Goal: Use online tool/utility: Utilize a website feature to perform a specific function

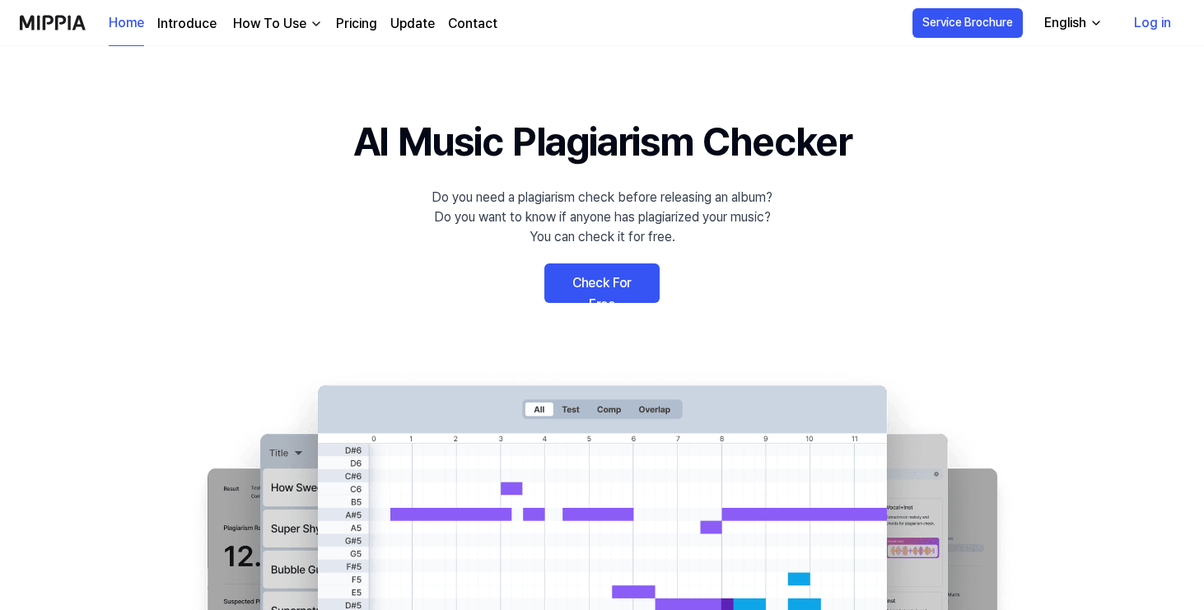
click at [595, 282] on link "Check For Free" at bounding box center [601, 284] width 115 height 40
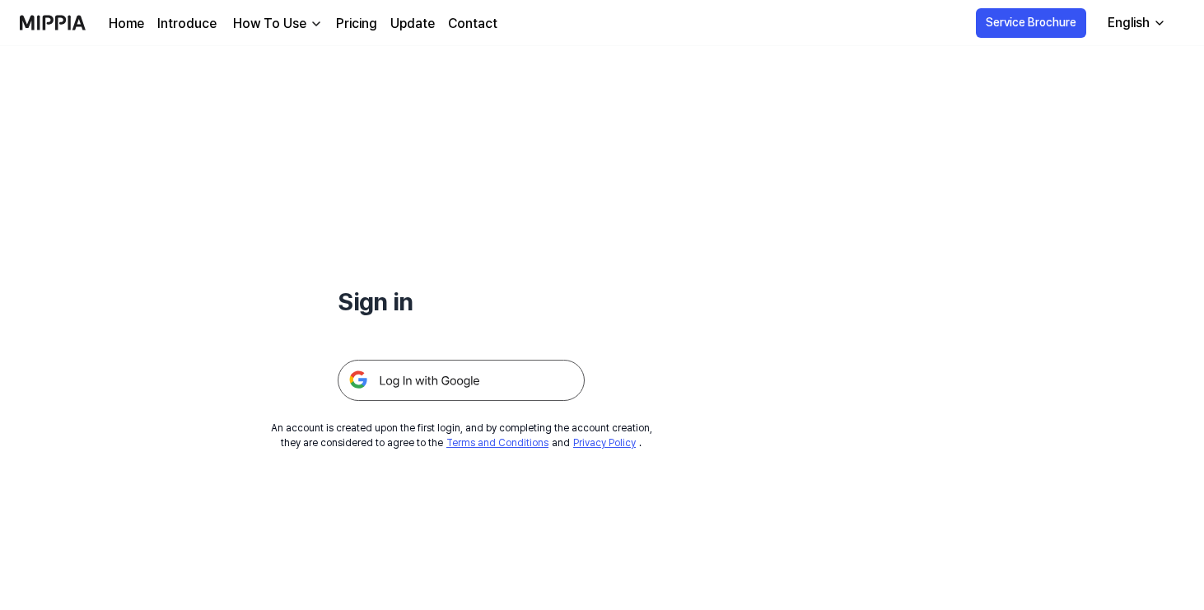
click at [310, 24] on img "button" at bounding box center [316, 23] width 13 height 13
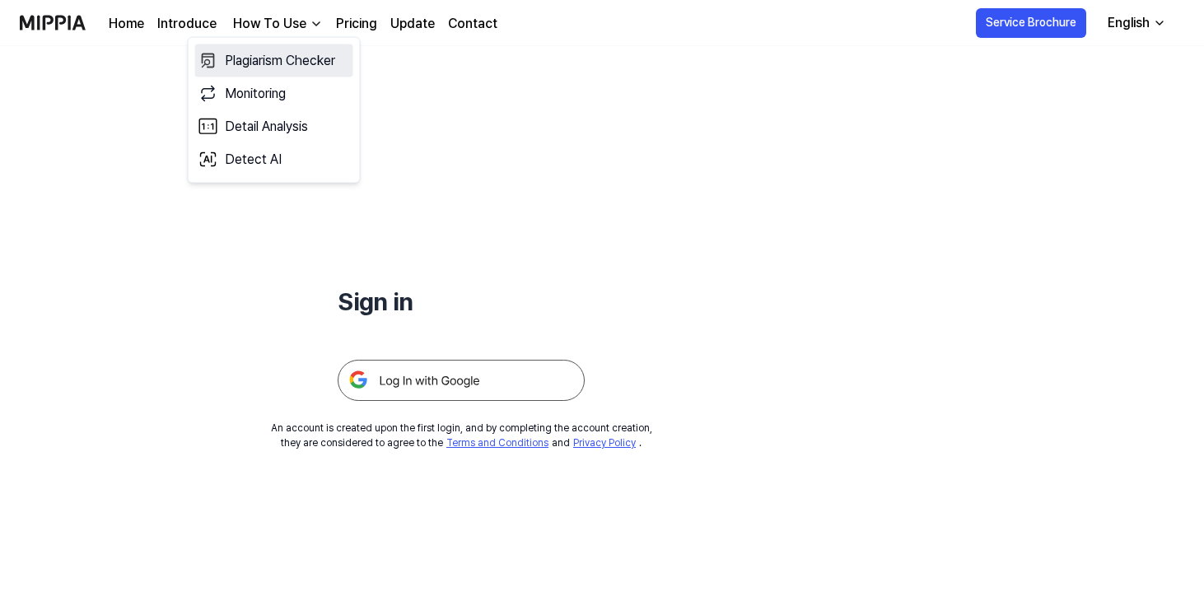
click at [309, 63] on link "Plagiarism Checker" at bounding box center [274, 60] width 158 height 33
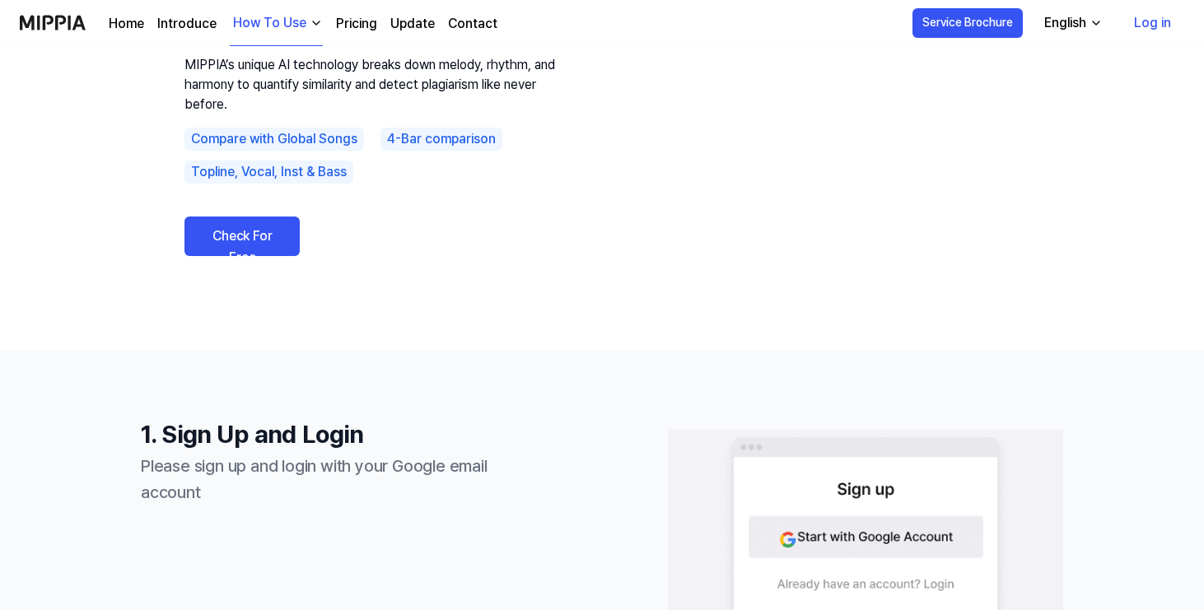
scroll to position [159, 0]
click at [276, 254] on link "Check For Free" at bounding box center [241, 235] width 115 height 40
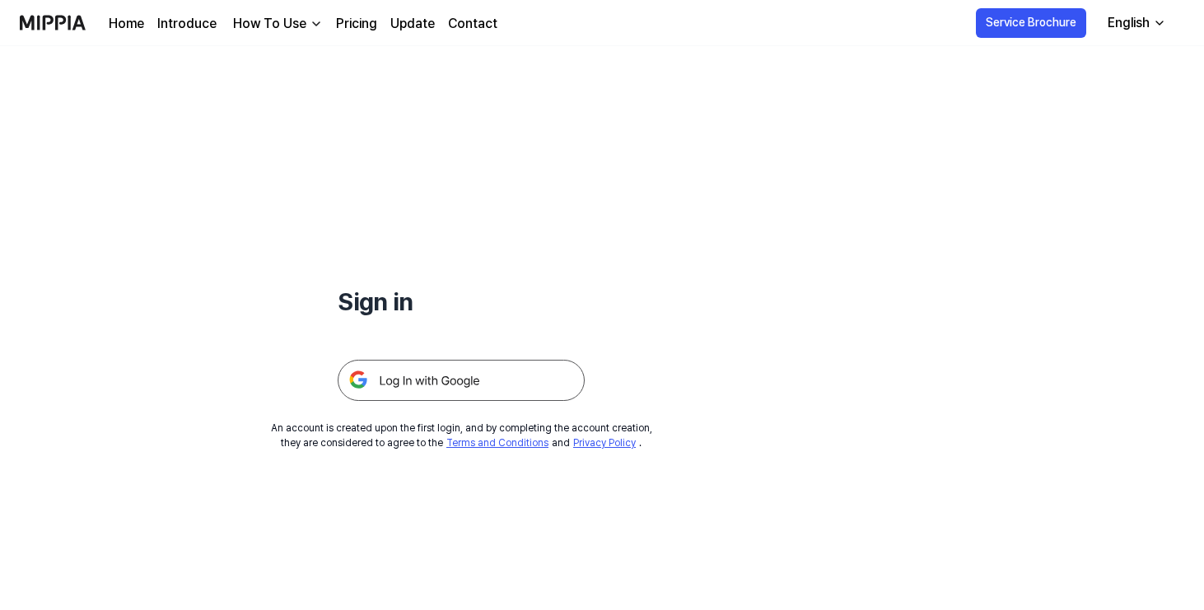
click at [451, 386] on img at bounding box center [461, 380] width 247 height 41
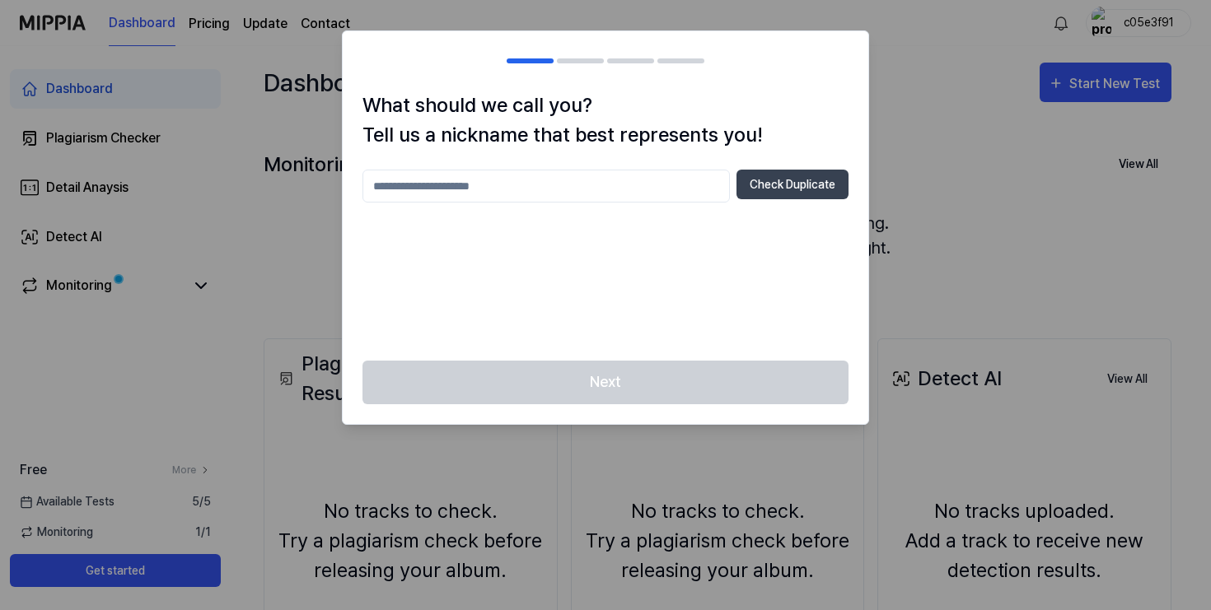
click at [605, 197] on input "text" at bounding box center [545, 186] width 367 height 33
type input "****"
click at [810, 258] on div "**** Check Duplicate" at bounding box center [605, 255] width 486 height 171
click at [788, 190] on button "Check Duplicate" at bounding box center [792, 185] width 112 height 30
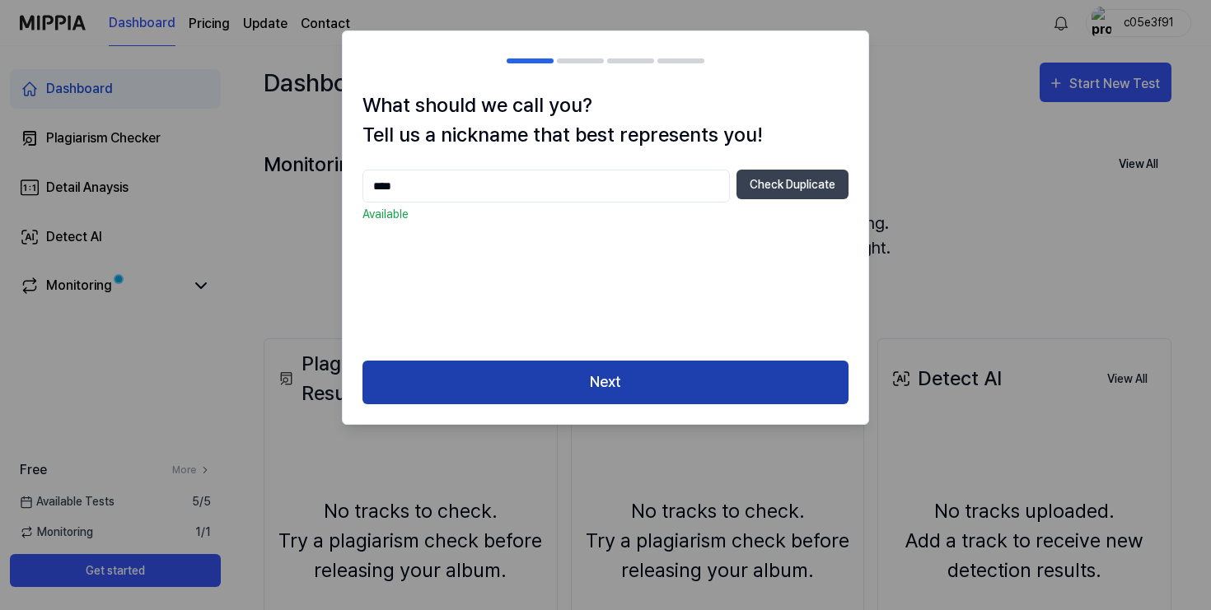
click at [712, 377] on button "Next" at bounding box center [605, 383] width 486 height 44
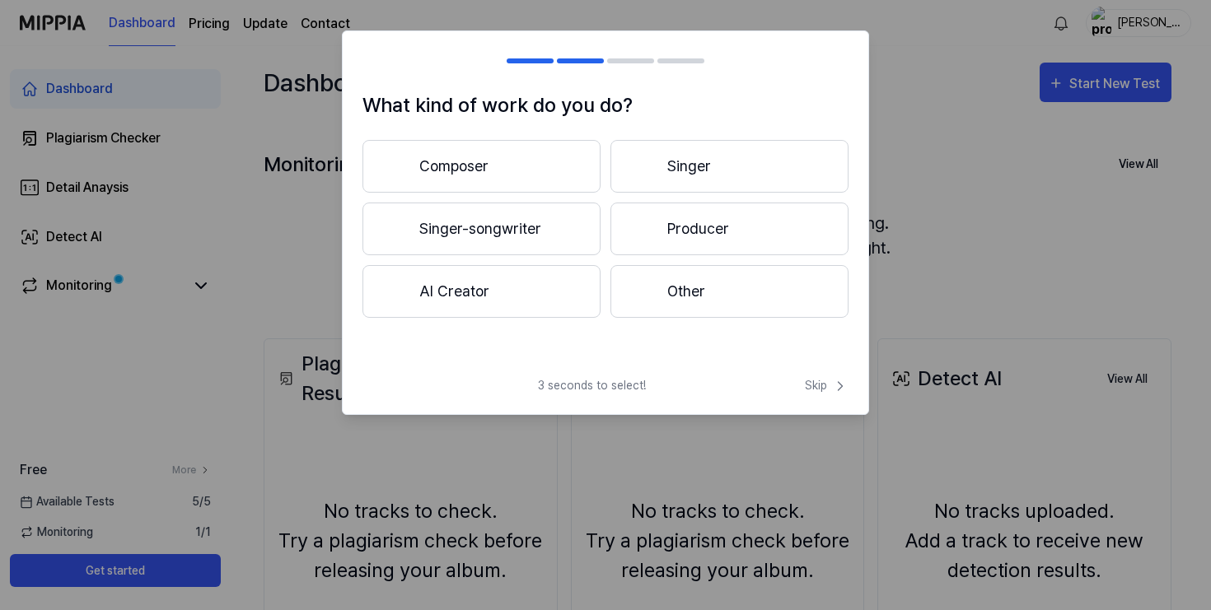
click at [694, 302] on button "Other" at bounding box center [729, 291] width 238 height 53
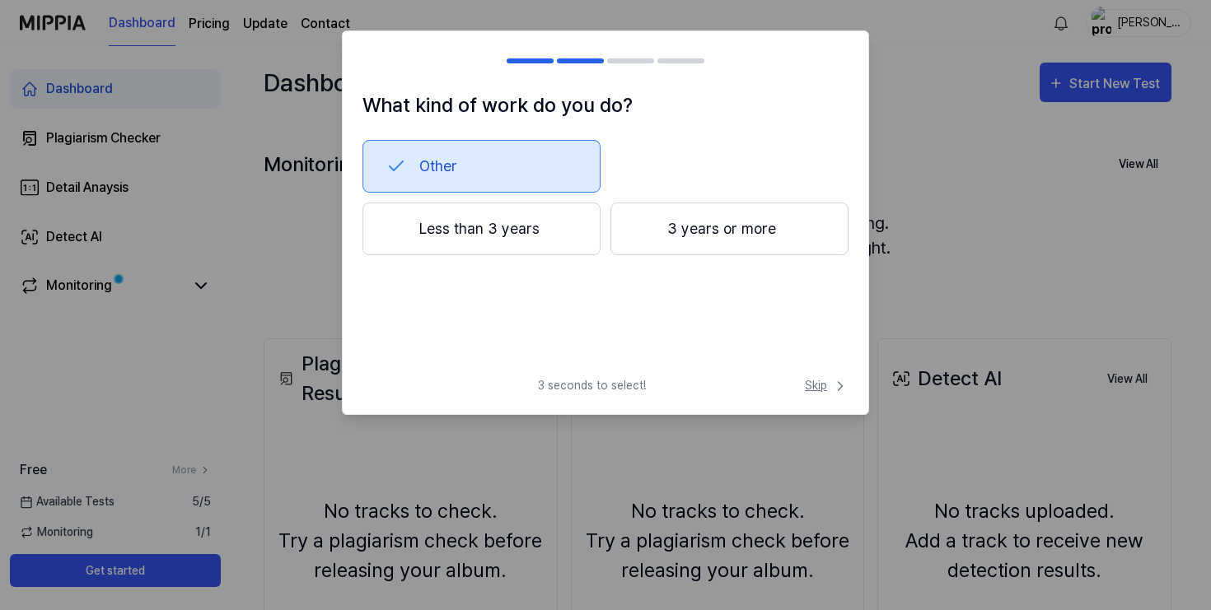
click at [818, 385] on span "Skip" at bounding box center [827, 385] width 44 height 17
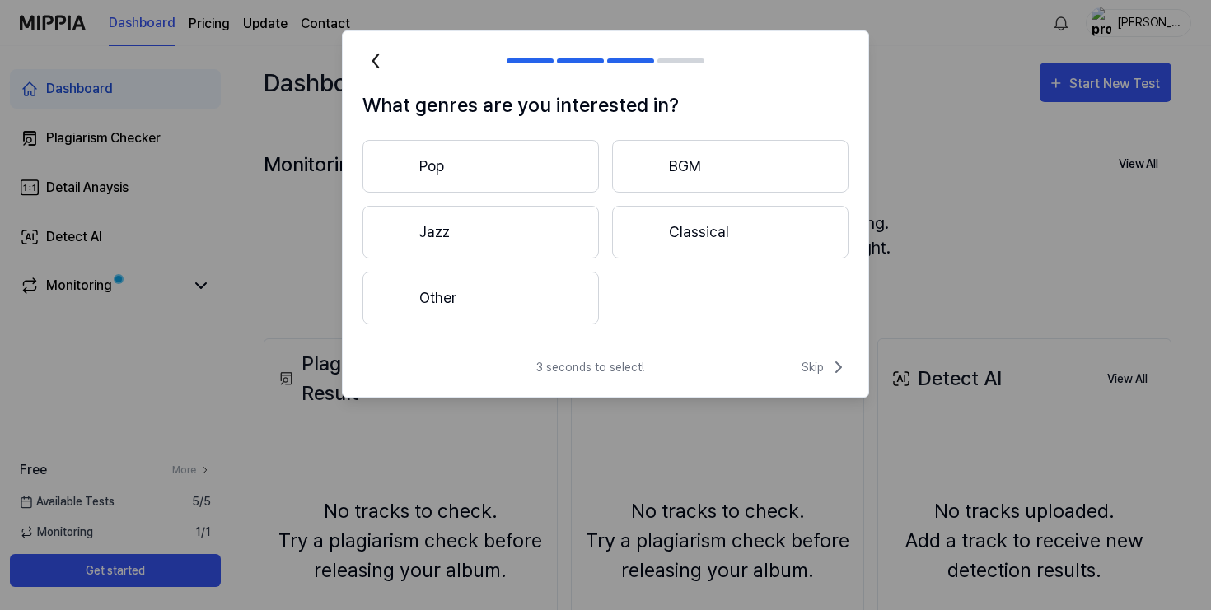
click at [564, 161] on button "Pop" at bounding box center [480, 166] width 236 height 53
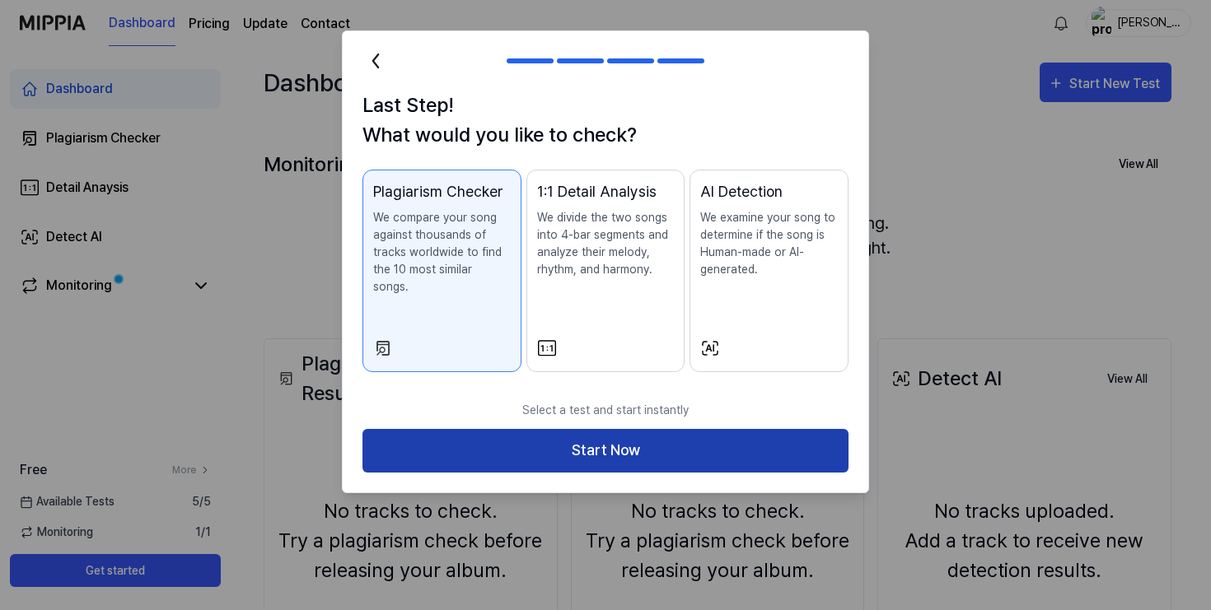
click at [735, 432] on button "Start Now" at bounding box center [605, 451] width 486 height 44
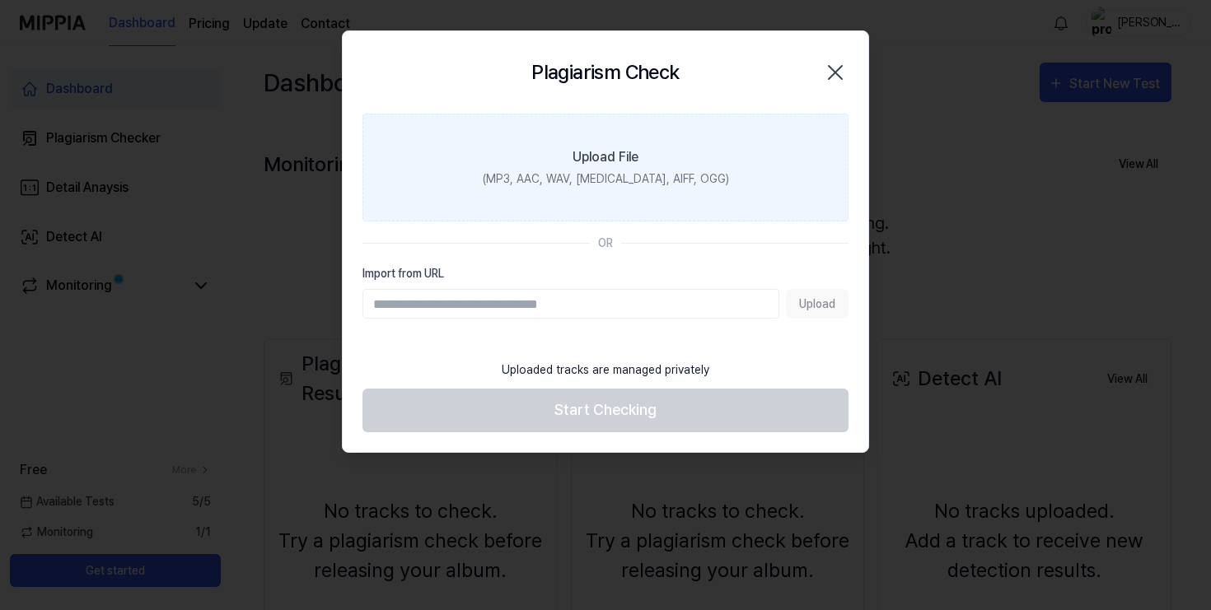
click at [600, 158] on div "Upload File" at bounding box center [605, 157] width 66 height 20
click at [0, 0] on input "Upload File (MP3, AAC, WAV, FLAC, AIFF, OGG)" at bounding box center [0, 0] width 0 height 0
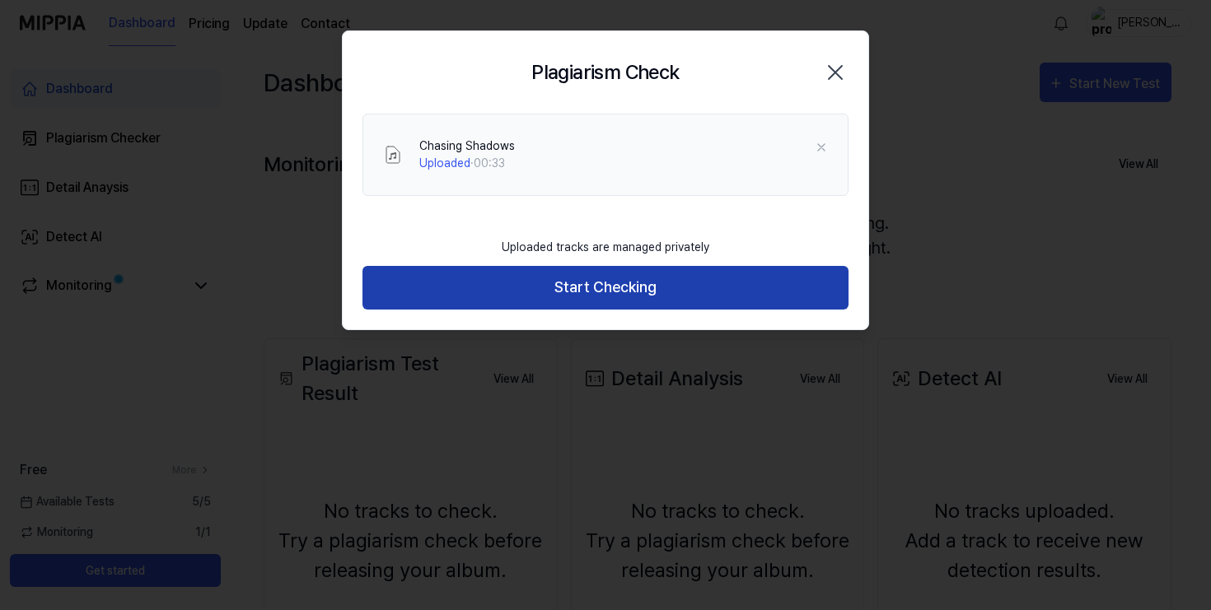
click at [634, 292] on button "Start Checking" at bounding box center [605, 288] width 486 height 44
